Goal: Communication & Community: Answer question/provide support

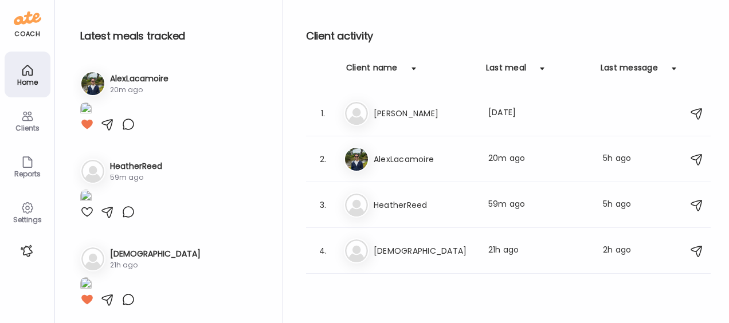
click at [29, 120] on icon at bounding box center [27, 117] width 11 height 10
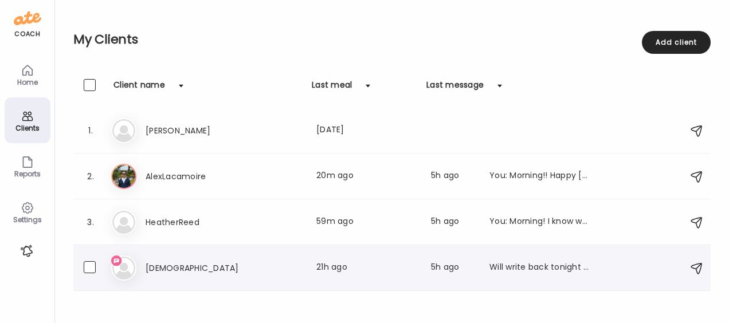
click at [162, 262] on h3 "[DEMOGRAPHIC_DATA]" at bounding box center [196, 268] width 101 height 14
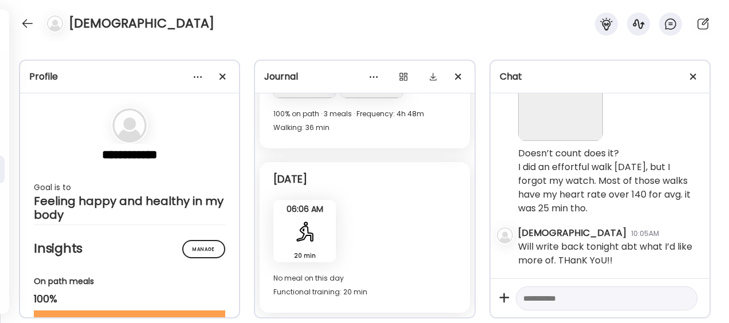
scroll to position [63051, 0]
click at [573, 141] on img at bounding box center [560, 98] width 85 height 85
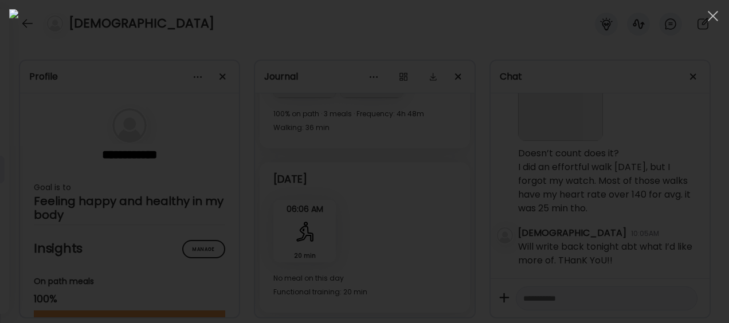
click at [563, 84] on div at bounding box center [364, 161] width 711 height 305
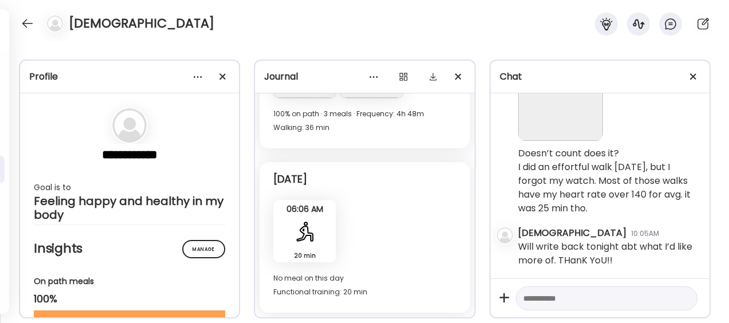
scroll to position [63121, 0]
click at [549, 296] on textarea at bounding box center [596, 299] width 146 height 14
type textarea "**********"
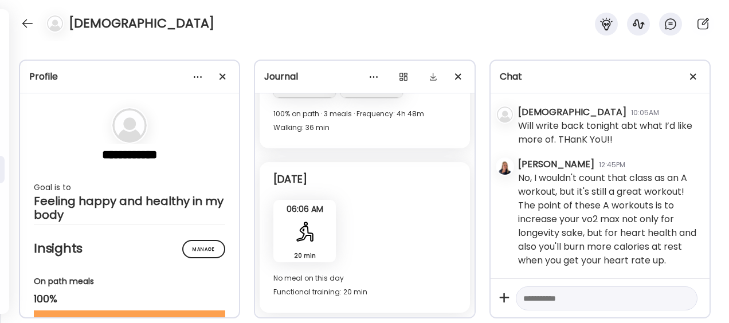
scroll to position [63242, 0]
click at [549, 296] on textarea at bounding box center [596, 299] width 146 height 14
click at [653, 281] on textarea "**********" at bounding box center [596, 271] width 146 height 69
click at [634, 297] on textarea "**********" at bounding box center [596, 271] width 146 height 69
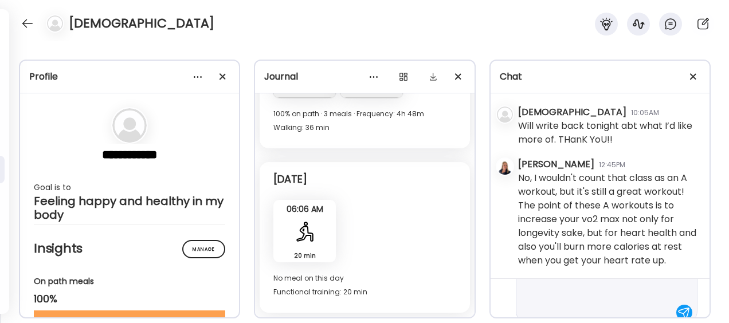
scroll to position [123, 0]
type textarea "**********"
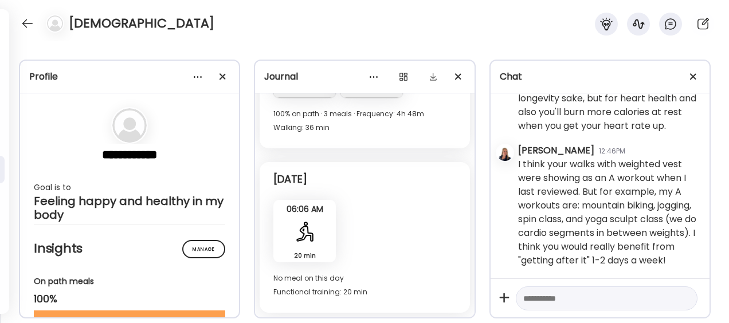
scroll to position [63391, 0]
click at [30, 27] on div at bounding box center [27, 23] width 18 height 18
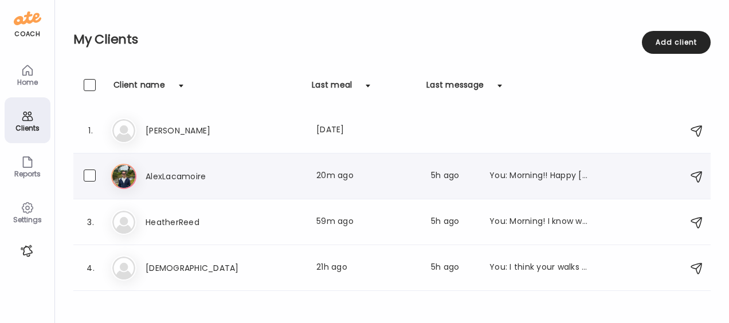
click at [222, 173] on h3 "AlexLacamoire" at bounding box center [196, 177] width 101 height 14
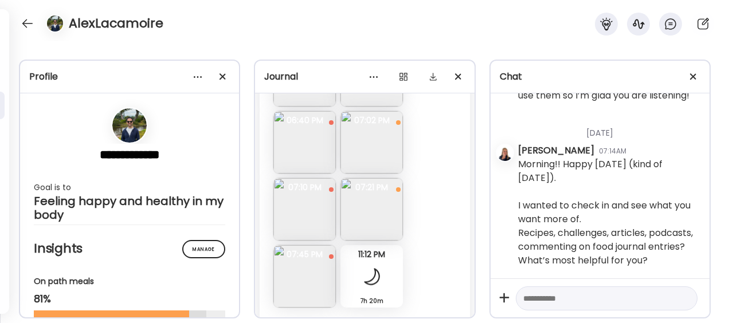
scroll to position [13688, 0]
click at [306, 280] on img at bounding box center [304, 281] width 62 height 62
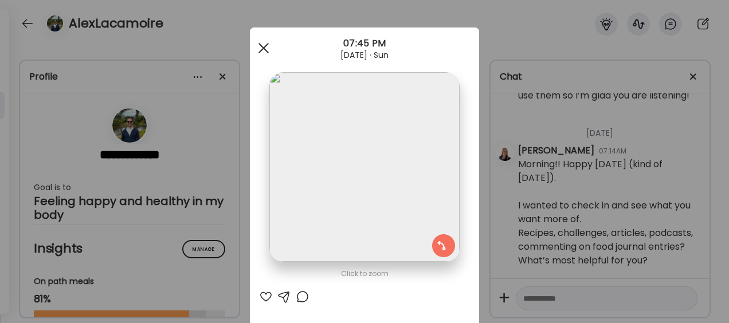
click at [261, 48] on div at bounding box center [263, 48] width 23 height 23
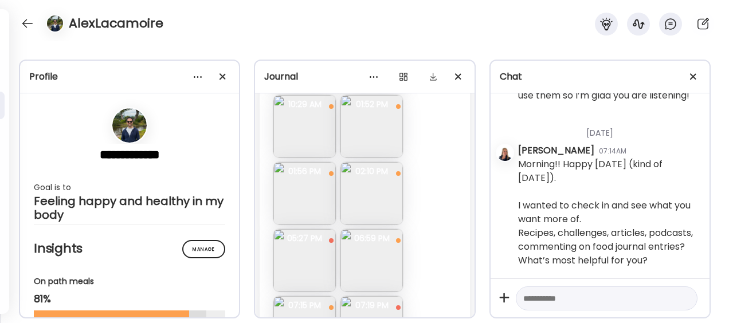
scroll to position [14609, 0]
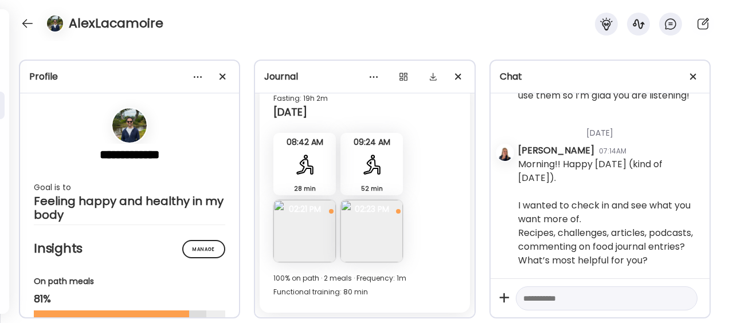
click at [542, 303] on textarea at bounding box center [596, 299] width 146 height 14
type textarea "**********"
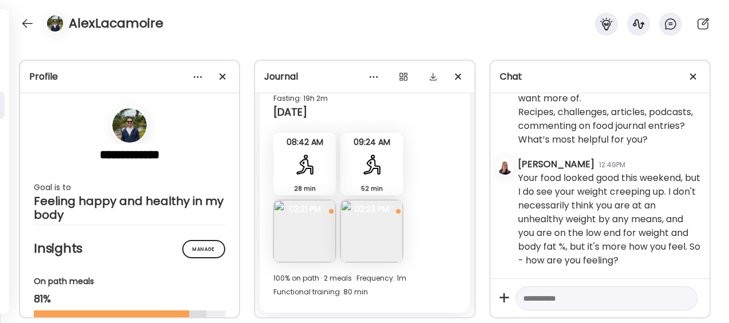
scroll to position [173368, 0]
click at [370, 245] on img at bounding box center [371, 231] width 62 height 62
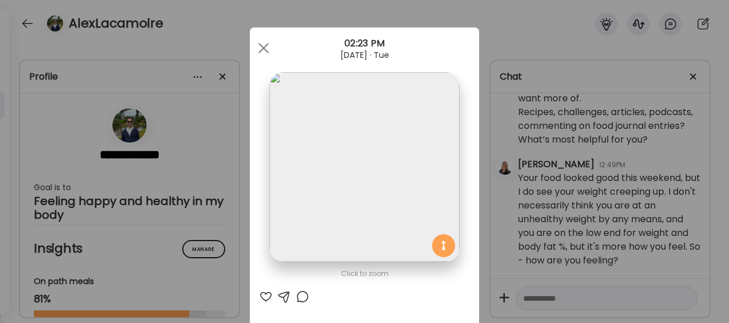
click at [376, 253] on img at bounding box center [364, 167] width 190 height 190
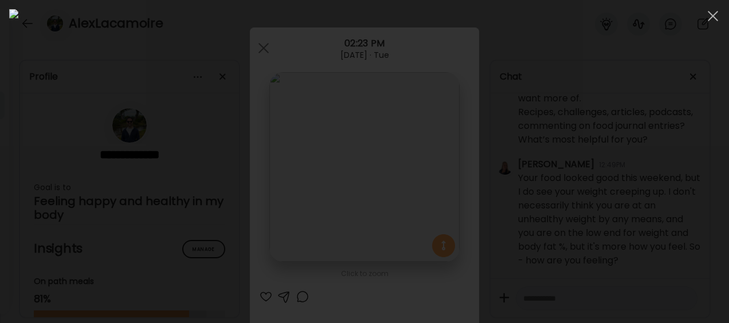
click at [540, 169] on div at bounding box center [364, 161] width 711 height 305
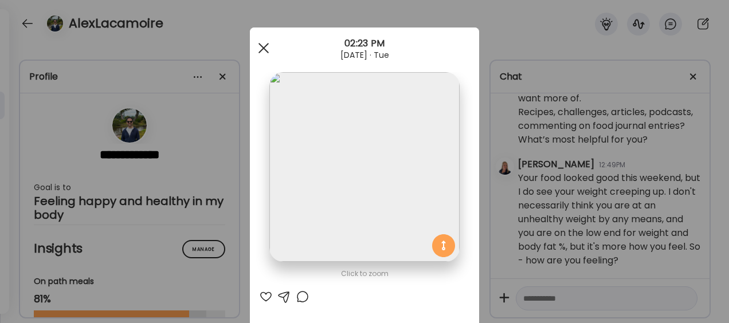
click at [260, 50] on span at bounding box center [263, 48] width 10 height 10
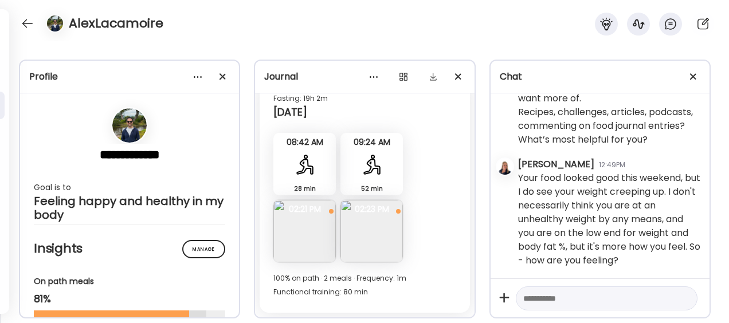
scroll to position [14563, 0]
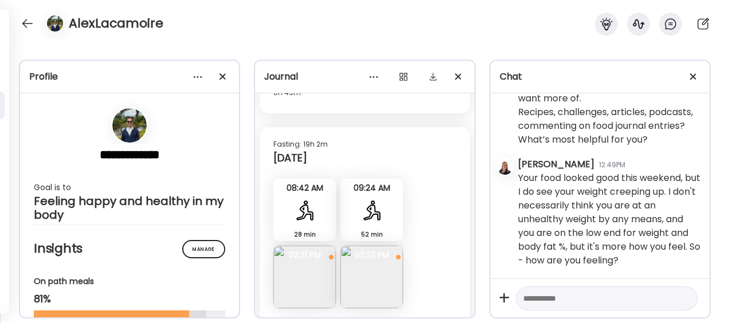
click at [305, 291] on img at bounding box center [304, 277] width 62 height 62
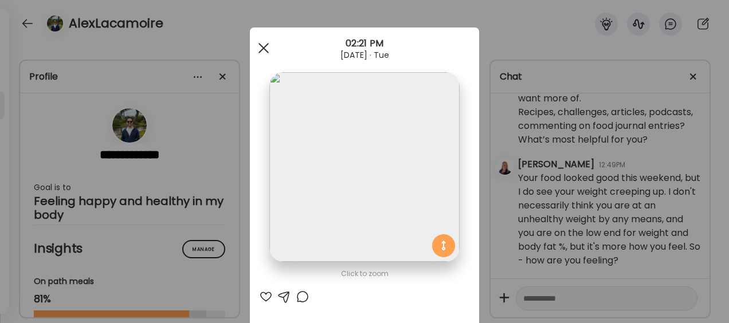
click at [262, 48] on div at bounding box center [263, 48] width 23 height 23
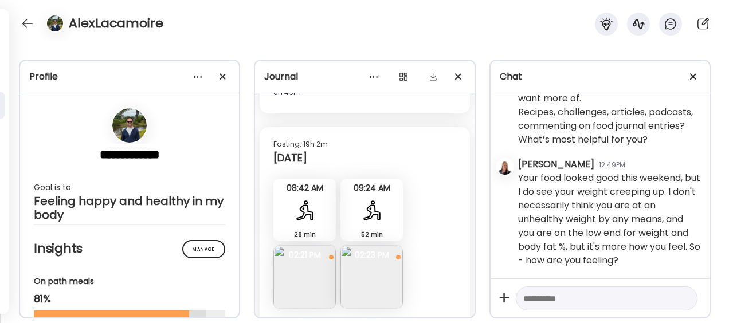
click at [367, 280] on img at bounding box center [371, 277] width 62 height 62
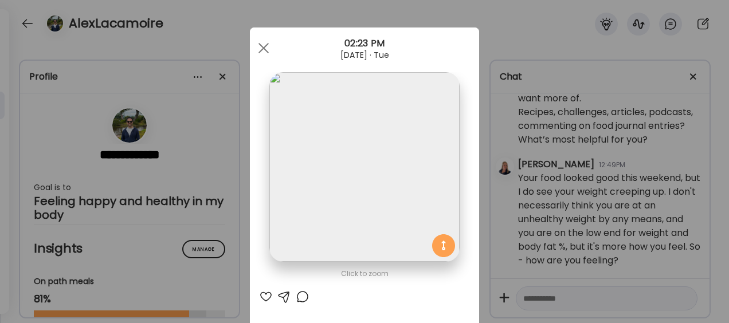
click at [283, 295] on div at bounding box center [284, 297] width 14 height 14
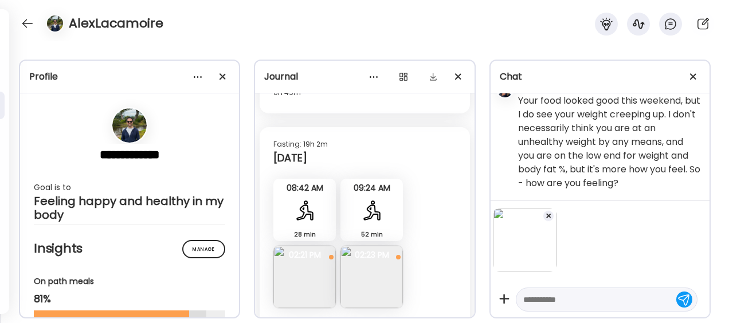
click at [532, 300] on textarea at bounding box center [596, 300] width 146 height 14
type textarea "**********"
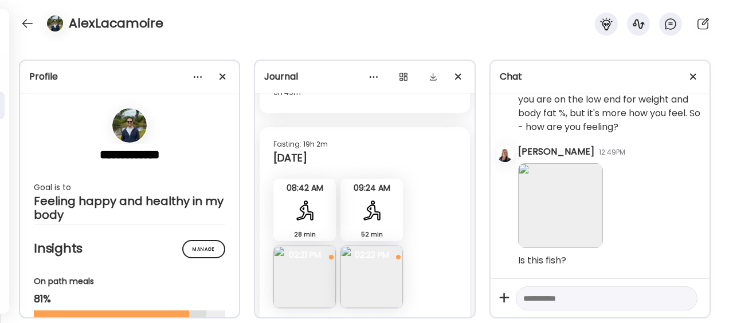
scroll to position [173501, 0]
click at [26, 25] on div at bounding box center [27, 23] width 18 height 18
